Goal: Check status: Check status

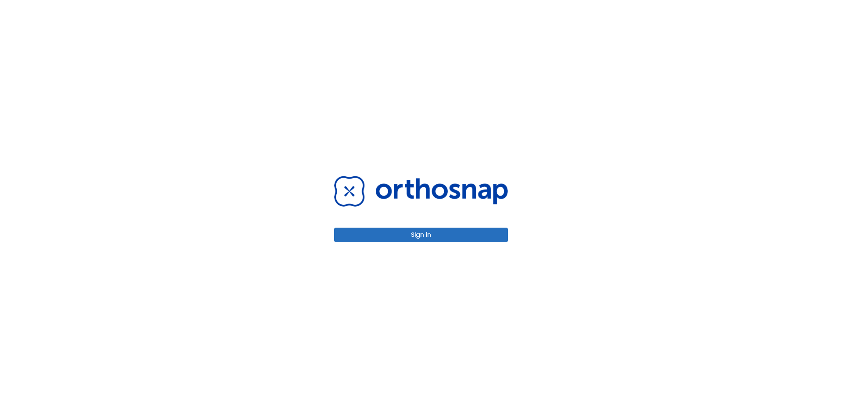
click at [445, 241] on button "Sign in" at bounding box center [421, 235] width 174 height 14
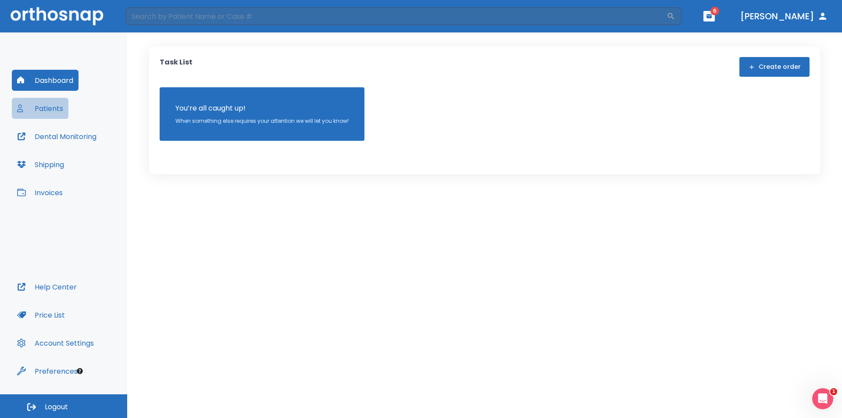
click at [50, 105] on button "Patients" at bounding box center [40, 108] width 57 height 21
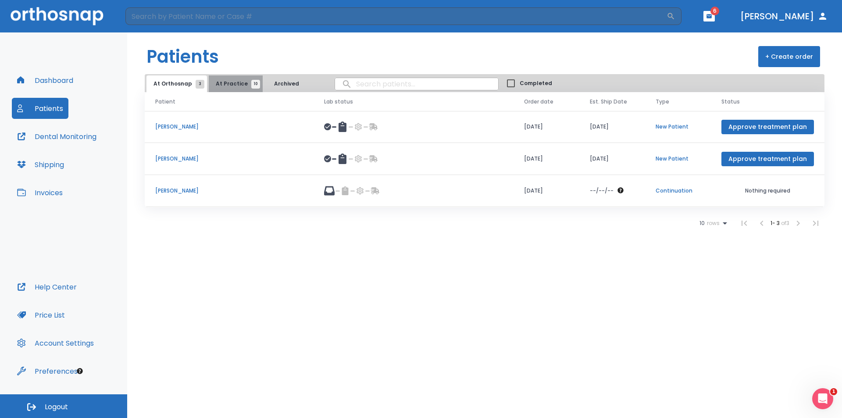
click at [251, 82] on span "10" at bounding box center [255, 84] width 9 height 9
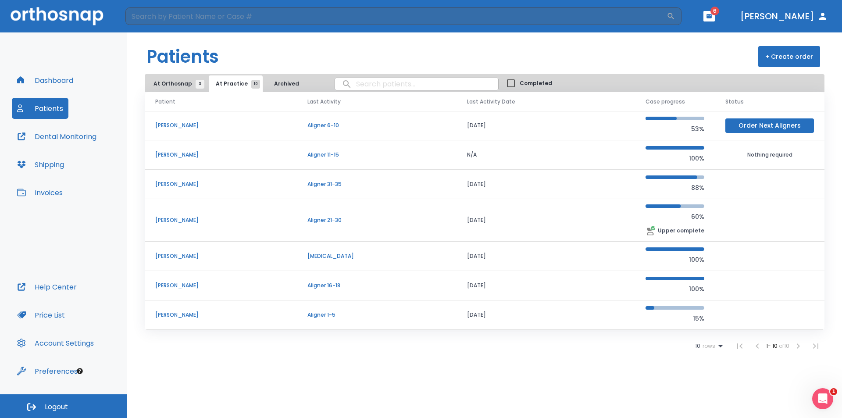
click at [190, 121] on td "[PERSON_NAME]" at bounding box center [221, 125] width 152 height 29
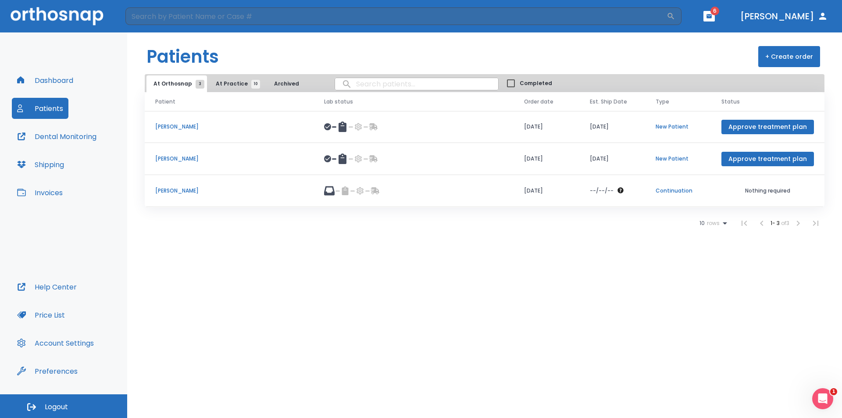
click at [224, 90] on button "At Practice 10" at bounding box center [236, 83] width 54 height 17
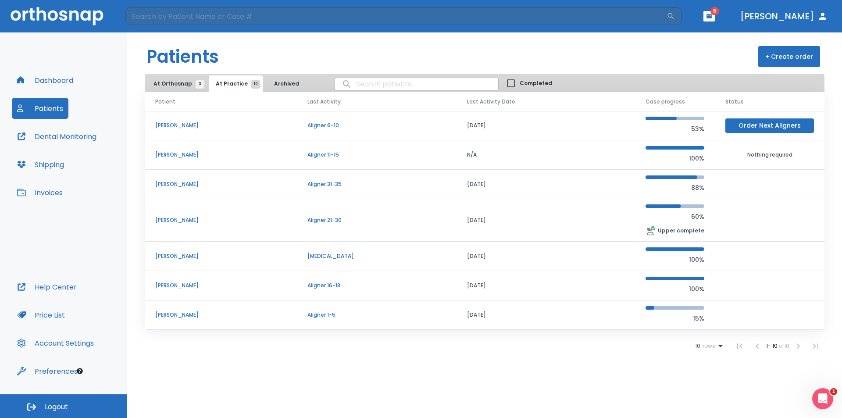
click at [195, 287] on p "[PERSON_NAME]" at bounding box center [220, 286] width 131 height 8
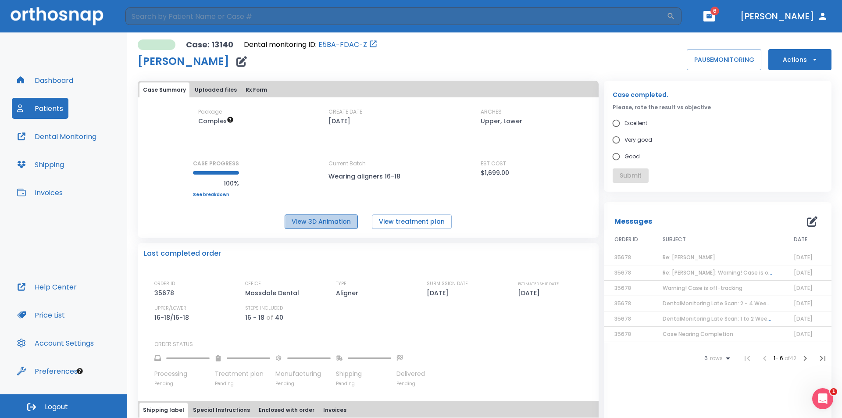
click at [337, 222] on button "View 3D Animation" at bounding box center [321, 222] width 73 height 14
click at [720, 13] on span "6" at bounding box center [715, 11] width 9 height 9
click at [712, 18] on icon "button" at bounding box center [709, 16] width 5 height 4
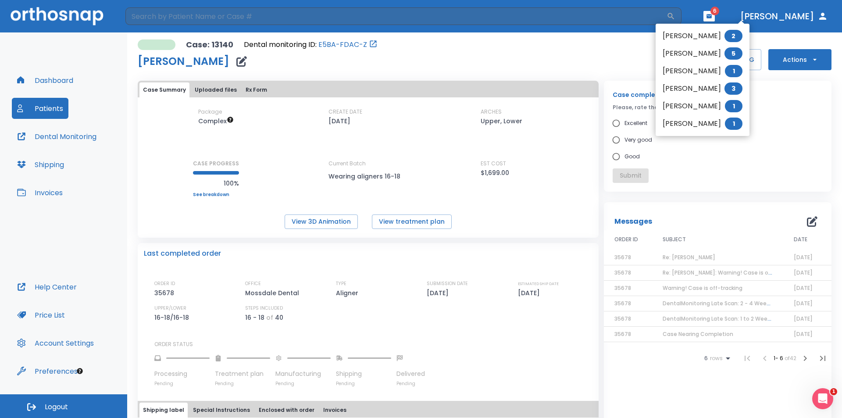
drag, startPoint x: 604, startPoint y: 60, endPoint x: 603, endPoint y: 67, distance: 6.6
click at [603, 64] on div at bounding box center [421, 209] width 842 height 418
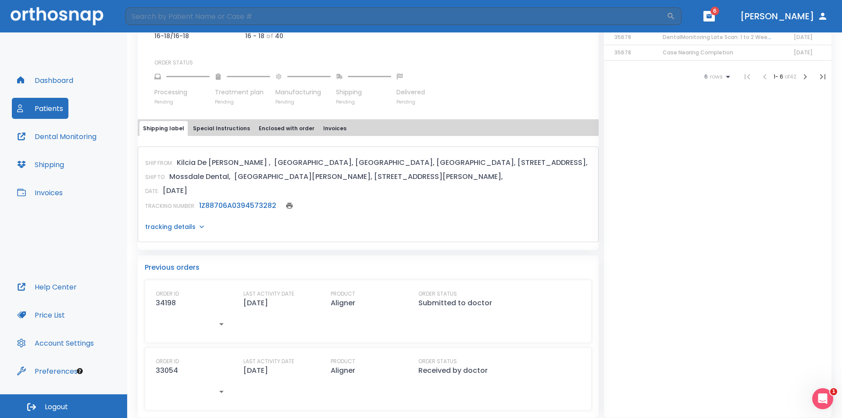
scroll to position [288, 0]
